Goal: Task Accomplishment & Management: Complete application form

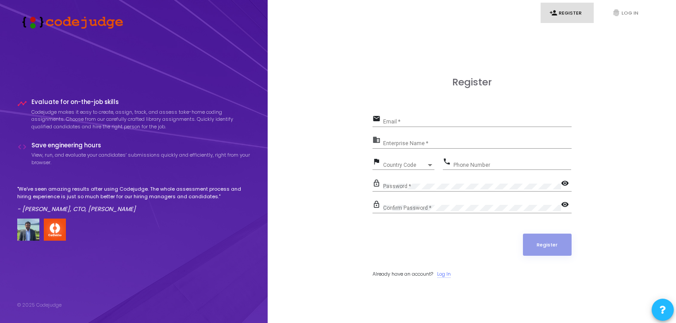
click at [442, 275] on link "Log In" at bounding box center [444, 274] width 14 height 8
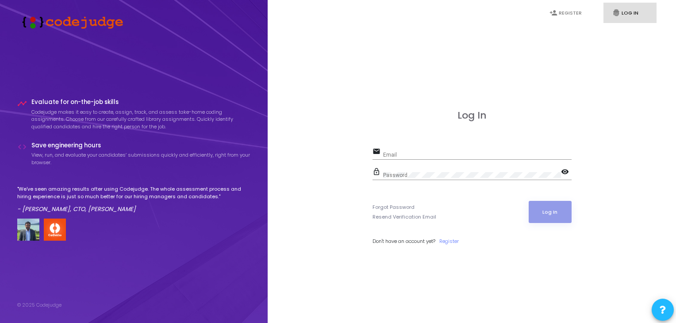
click at [422, 149] on div "Email" at bounding box center [477, 153] width 188 height 14
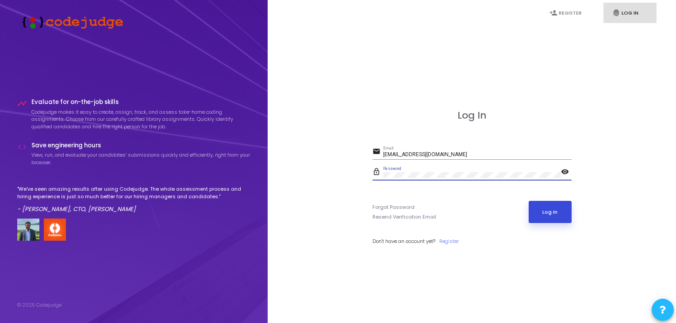
click at [543, 201] on button "Log In" at bounding box center [550, 212] width 43 height 22
click at [566, 172] on mat-icon "visibility" at bounding box center [566, 172] width 11 height 11
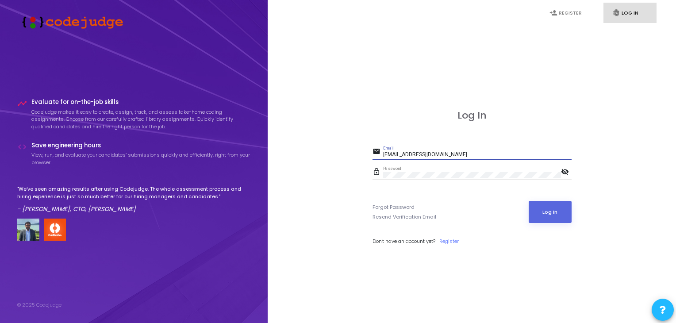
click at [398, 155] on input "[EMAIL_ADDRESS][DOMAIN_NAME]" at bounding box center [477, 155] width 188 height 6
type input "[EMAIL_ADDRESS][DOMAIN_NAME]"
click at [541, 218] on button "Log In" at bounding box center [550, 212] width 43 height 22
click at [373, 175] on div "lock_outline Password visibility_off" at bounding box center [471, 173] width 199 height 14
drag, startPoint x: 472, startPoint y: 151, endPoint x: 334, endPoint y: 146, distance: 137.6
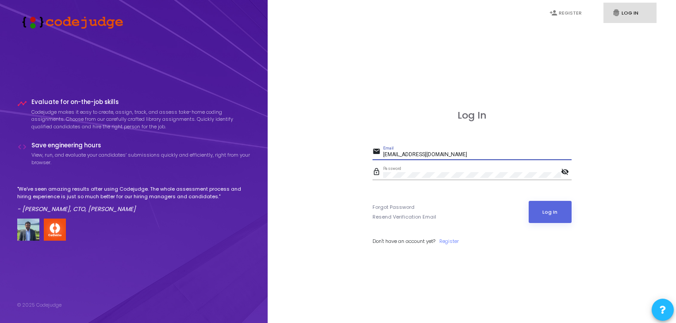
click at [334, 146] on div "Log In email [EMAIL_ADDRESS][DOMAIN_NAME] Email lock_outline Password visibilit…" at bounding box center [471, 187] width 389 height 323
click at [559, 218] on button "Log In" at bounding box center [550, 212] width 43 height 22
click at [452, 240] on link "Register" at bounding box center [448, 242] width 19 height 8
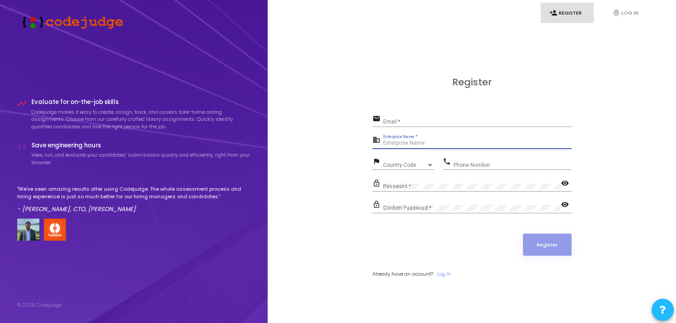
click at [527, 146] on input "Enterprise Name *" at bounding box center [477, 143] width 188 height 6
click at [451, 115] on div "Email *" at bounding box center [477, 120] width 188 height 14
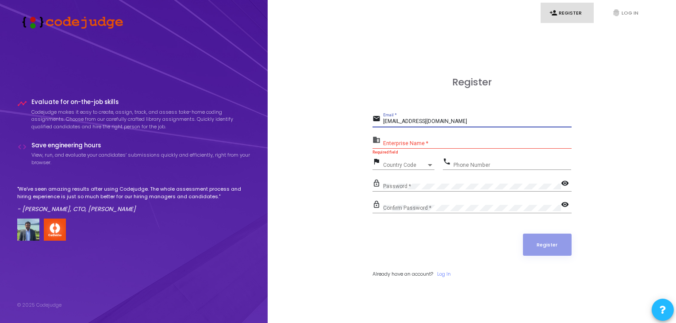
type input "[EMAIL_ADDRESS][DOMAIN_NAME]"
click at [446, 137] on div "Enterprise Name *" at bounding box center [477, 141] width 188 height 14
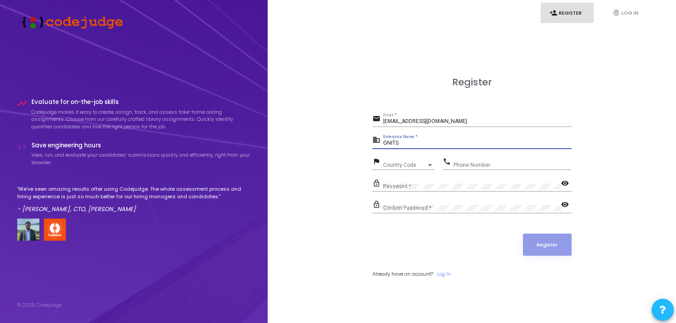
type input "GNITS"
click at [419, 160] on div "Country Code Country Code" at bounding box center [408, 163] width 51 height 14
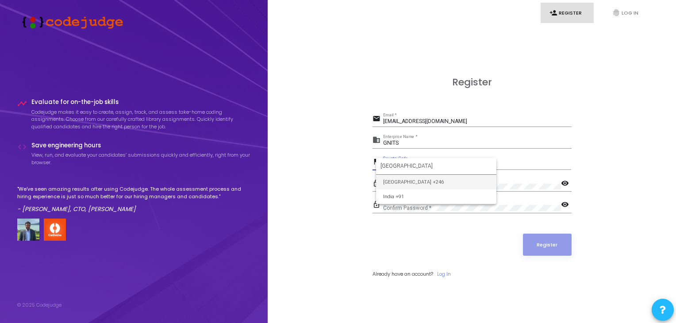
type input "[GEOGRAPHIC_DATA]"
click at [493, 157] on div "Phone Number" at bounding box center [512, 163] width 118 height 14
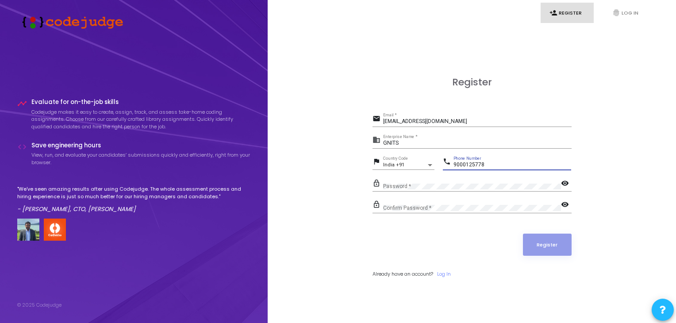
type input "9000125778"
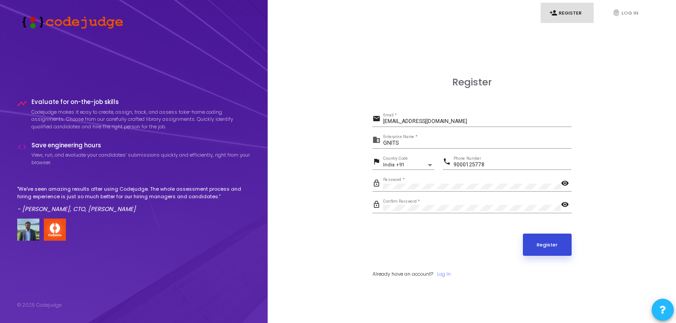
click at [548, 246] on button "Register" at bounding box center [547, 245] width 49 height 22
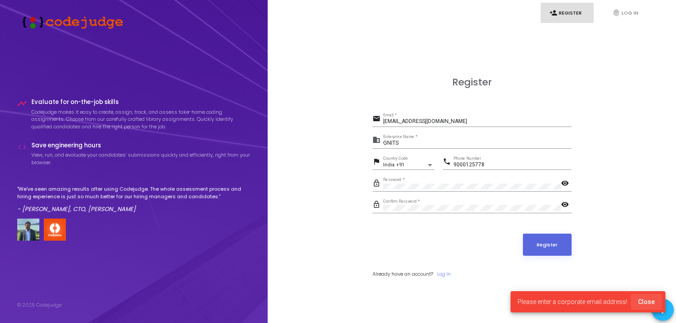
click at [649, 303] on span "Close" at bounding box center [646, 301] width 17 height 7
